Goal: Task Accomplishment & Management: Use online tool/utility

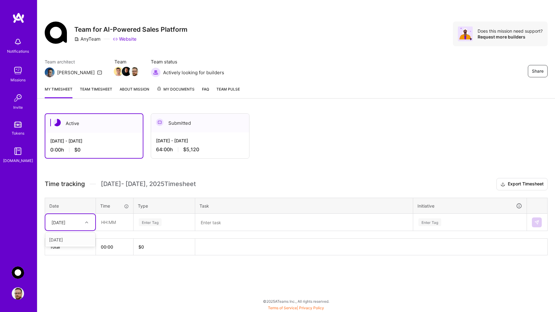
click at [87, 220] on div at bounding box center [88, 222] width 10 height 8
click at [70, 241] on div "[DATE]" at bounding box center [70, 239] width 50 height 11
click at [110, 223] on input "text" at bounding box center [114, 222] width 37 height 16
type input "08:00"
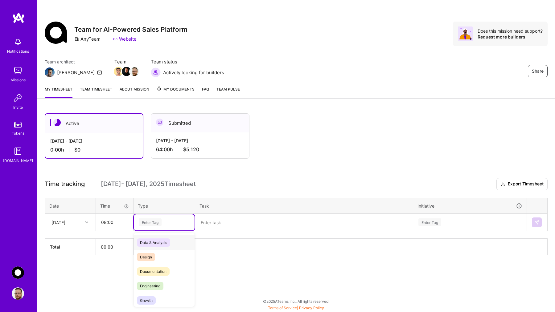
click at [160, 223] on div "Enter Tag" at bounding box center [150, 222] width 23 height 10
click at [146, 284] on span "Engineering" at bounding box center [150, 286] width 26 height 8
click at [231, 222] on textarea at bounding box center [304, 222] width 216 height 16
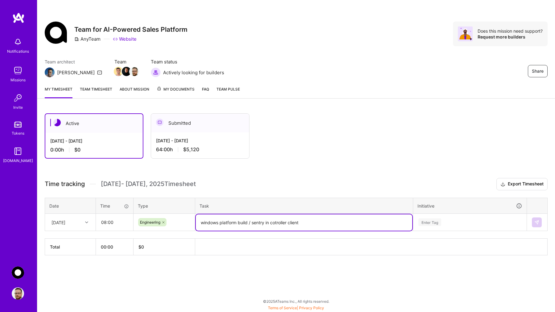
type textarea "windows platform build / sentry in cotroller client"
click at [451, 222] on div "Enter Tag" at bounding box center [469, 222] width 113 height 16
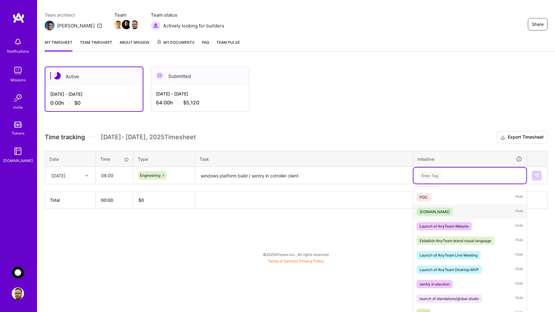
scroll to position [82, 0]
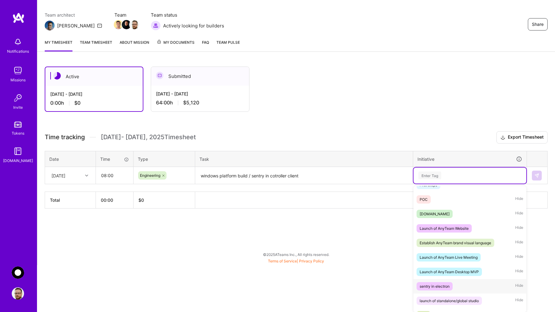
click at [429, 285] on div "sentry in electron" at bounding box center [434, 286] width 30 height 6
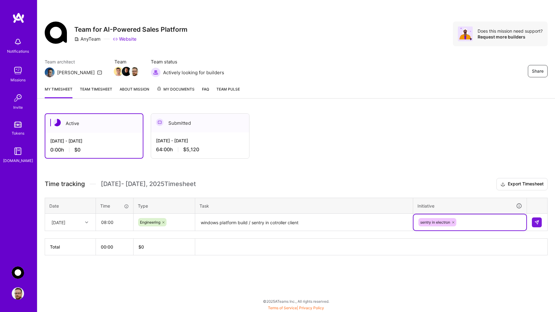
scroll to position [0, 0]
click at [537, 221] on img at bounding box center [536, 222] width 5 height 5
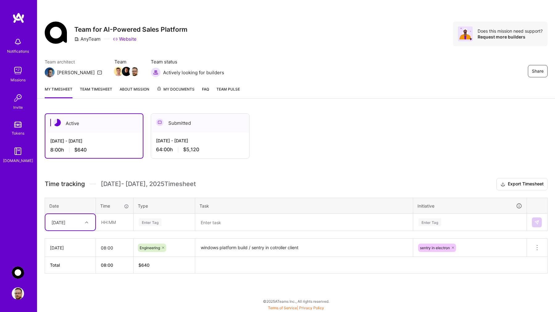
click at [88, 224] on div at bounding box center [88, 222] width 10 height 8
click at [76, 238] on div "[DATE]" at bounding box center [70, 239] width 50 height 11
click at [115, 224] on input "text" at bounding box center [114, 222] width 37 height 16
type input "08:00"
click at [170, 221] on div "Enter Tag" at bounding box center [164, 222] width 52 height 8
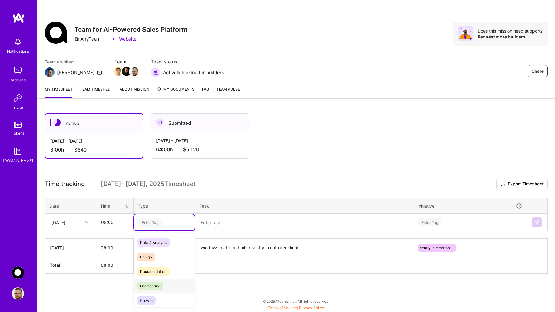
click at [144, 288] on span "Engineering" at bounding box center [150, 286] width 26 height 8
click at [248, 224] on textarea at bounding box center [304, 222] width 216 height 16
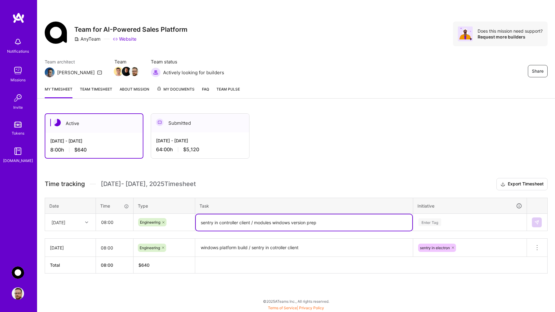
type textarea "sentry in controller client / modules windows version prep"
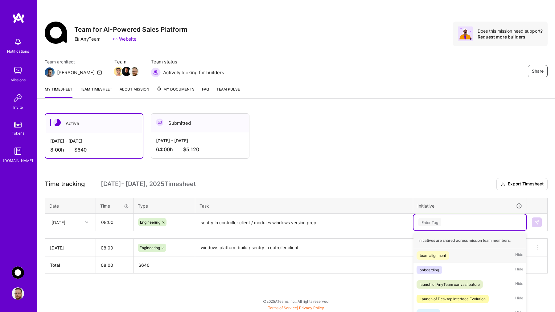
scroll to position [47, 0]
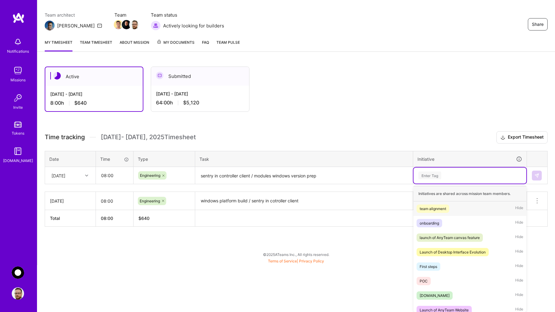
click at [433, 184] on div "option sentry in electron, selected. option team alignment focused, 1 of 15. 15…" at bounding box center [469, 176] width 113 height 16
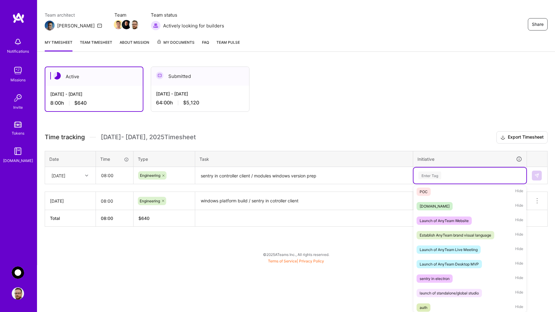
scroll to position [97, 0]
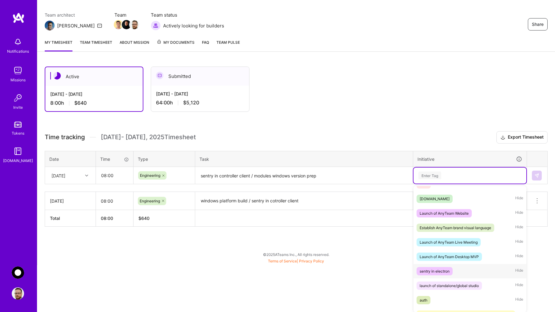
click at [434, 275] on span "sentry in electron" at bounding box center [434, 271] width 36 height 8
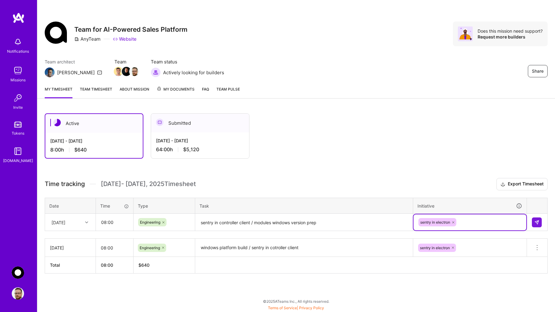
scroll to position [0, 0]
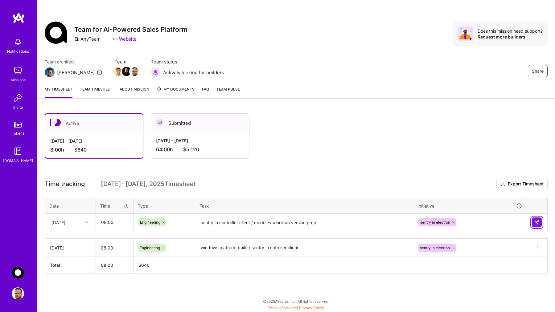
click at [535, 221] on img at bounding box center [536, 222] width 5 height 5
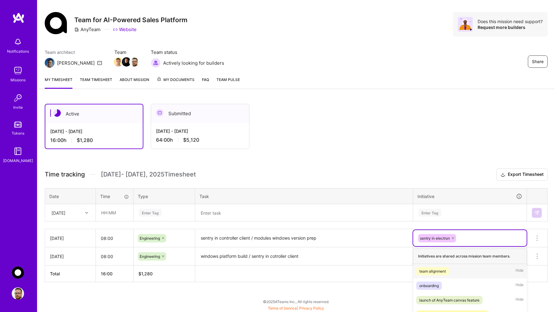
scroll to position [72, 0]
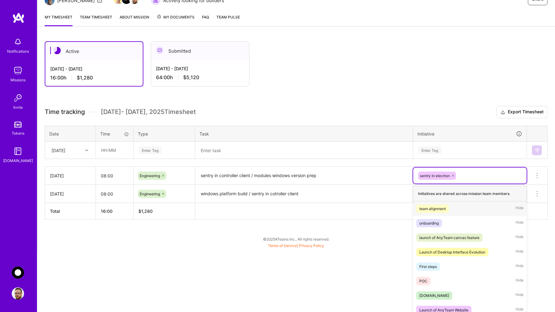
click at [478, 184] on div "option team alignment focused, 1 of 15. 14 results available. Use Up and Down t…" at bounding box center [469, 176] width 113 height 16
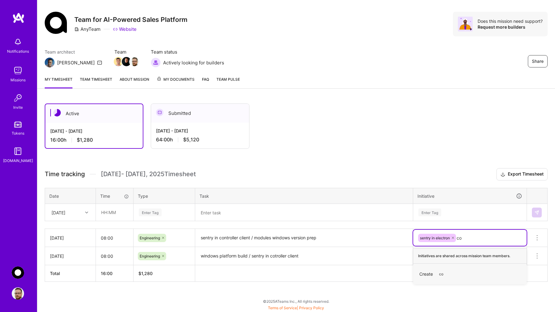
scroll to position [10, 0]
type input "code review"
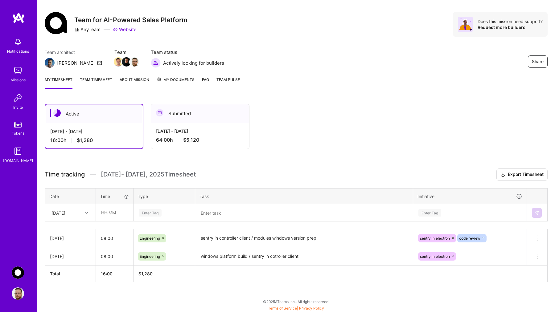
click at [322, 128] on div "Active [DATE] - [DATE] 16:00 h $1,280 Submitted [DATE] - [DATE] 64:00 h $5,120" at bounding box center [280, 126] width 471 height 45
click at [122, 60] on img at bounding box center [126, 61] width 9 height 9
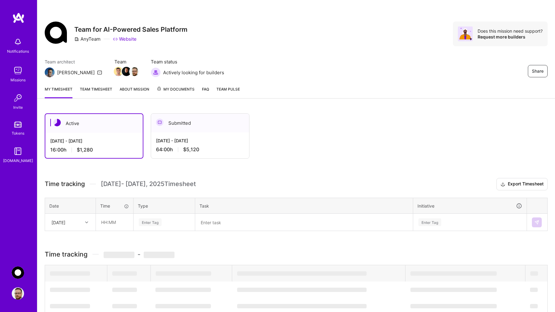
scroll to position [10, 0]
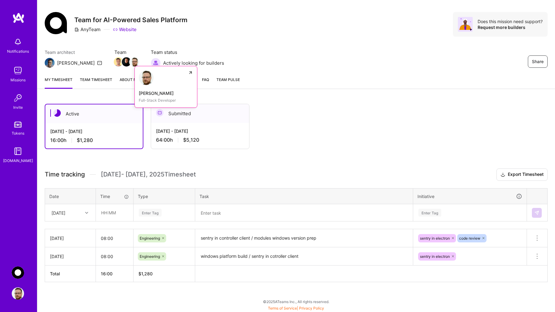
click at [130, 62] on img at bounding box center [134, 61] width 9 height 9
